Goal: Find specific page/section: Find specific page/section

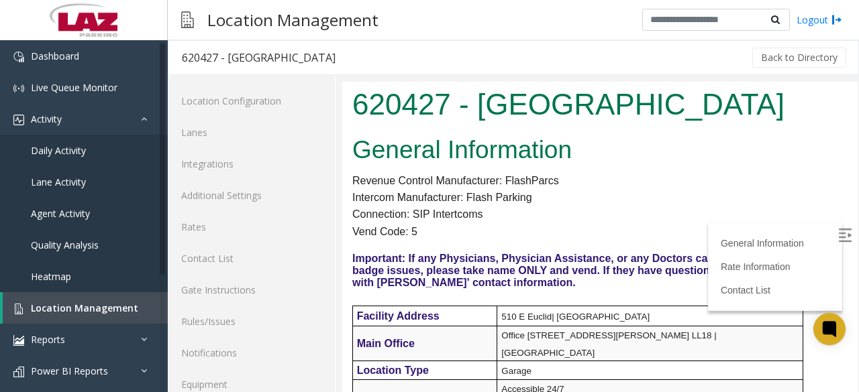
scroll to position [604, 0]
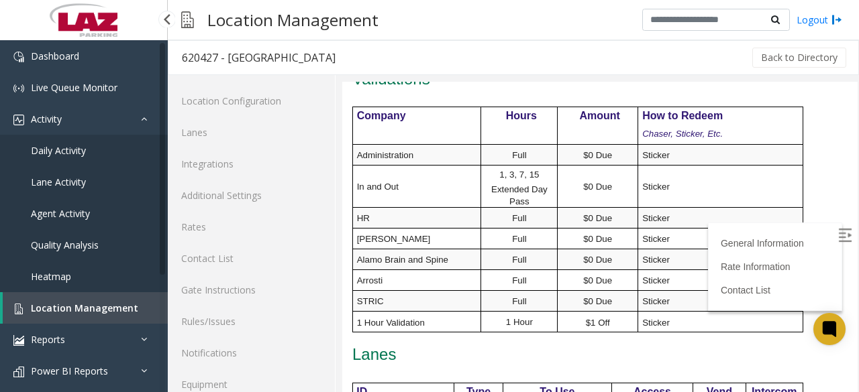
click at [62, 309] on span "Location Management" at bounding box center [84, 308] width 107 height 13
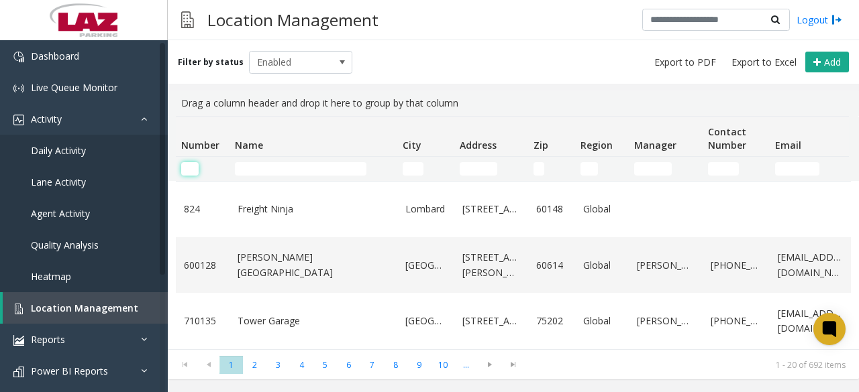
click at [189, 168] on input "Number Filter" at bounding box center [189, 168] width 17 height 13
click at [191, 170] on input "Number Filter" at bounding box center [189, 168] width 17 height 13
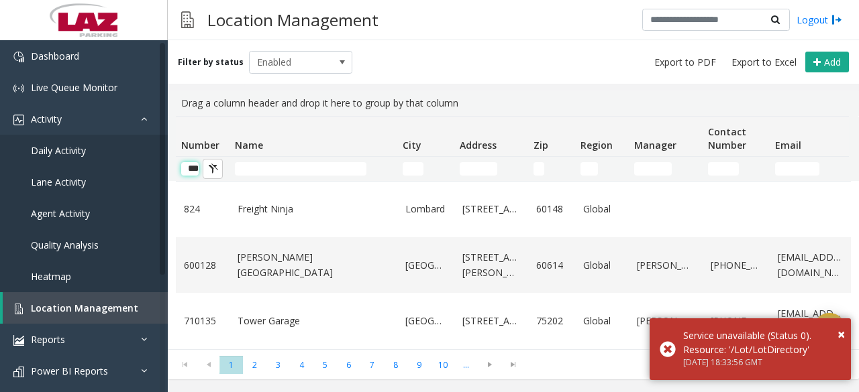
scroll to position [0, 7]
type input "*"
type input "******"
